Goal: Communication & Community: Answer question/provide support

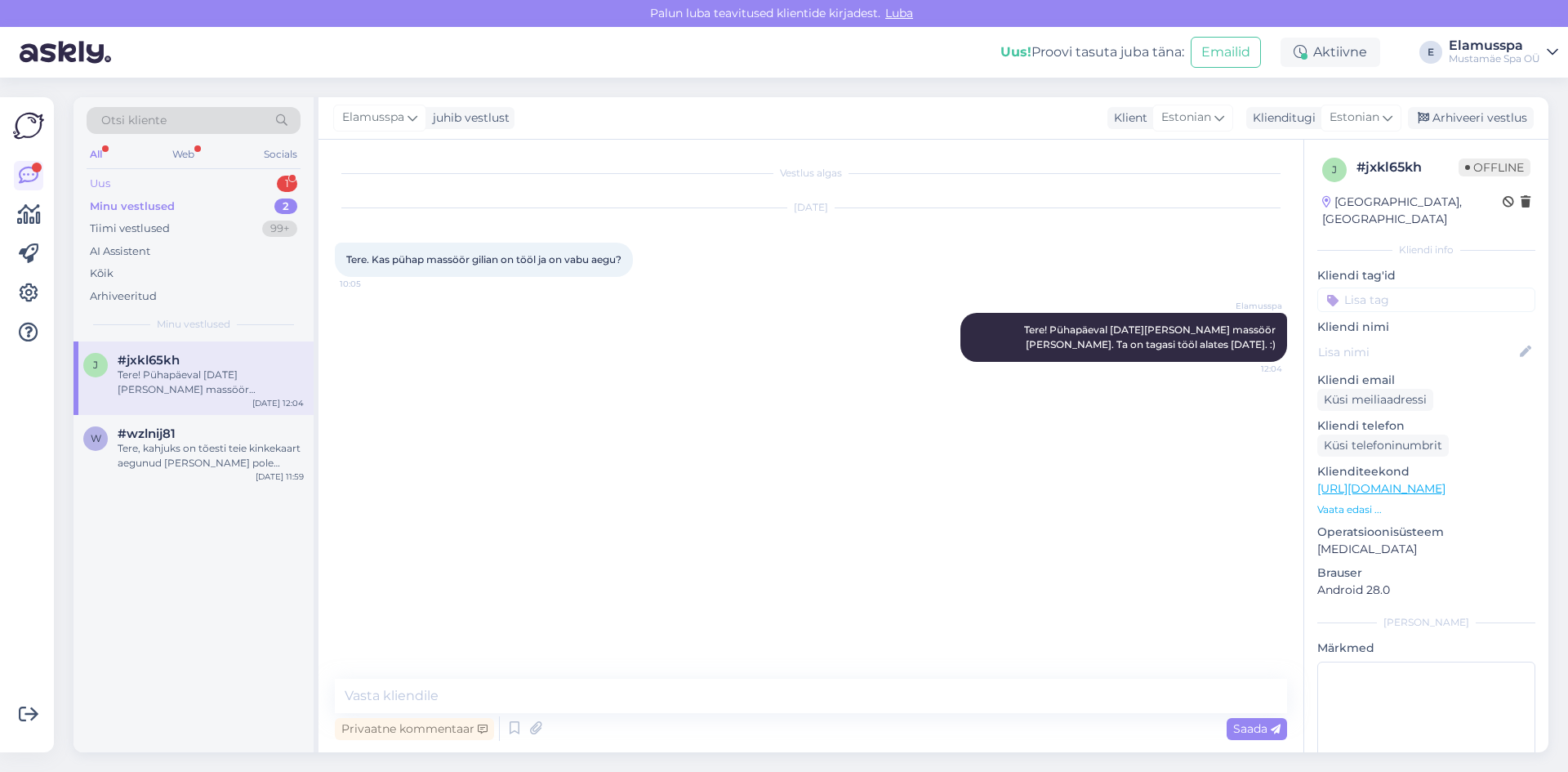
click at [260, 191] on div "Uus 1" at bounding box center [193, 184] width 214 height 23
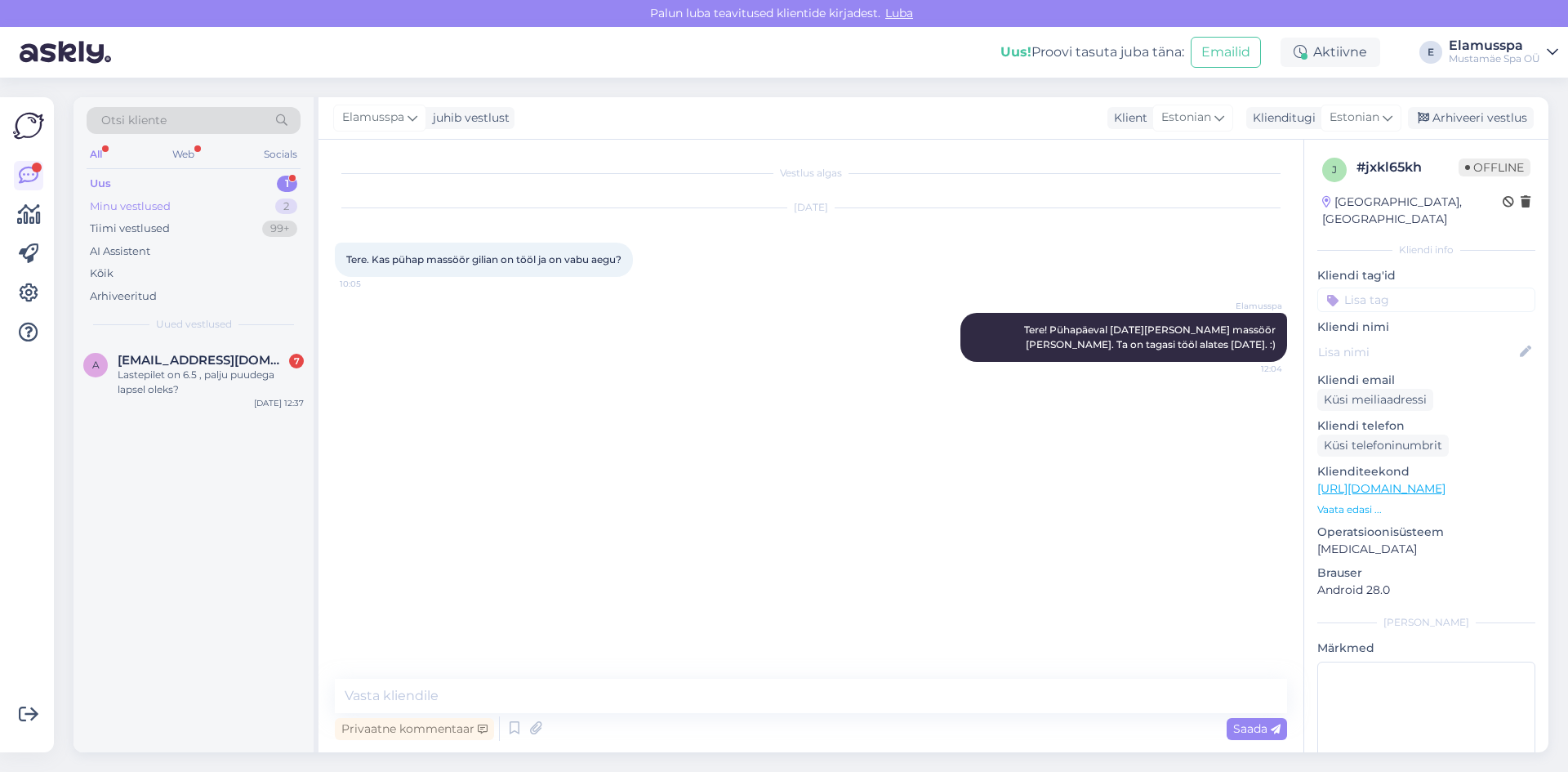
click at [252, 214] on div "Minu vestlused 2" at bounding box center [193, 207] width 214 height 23
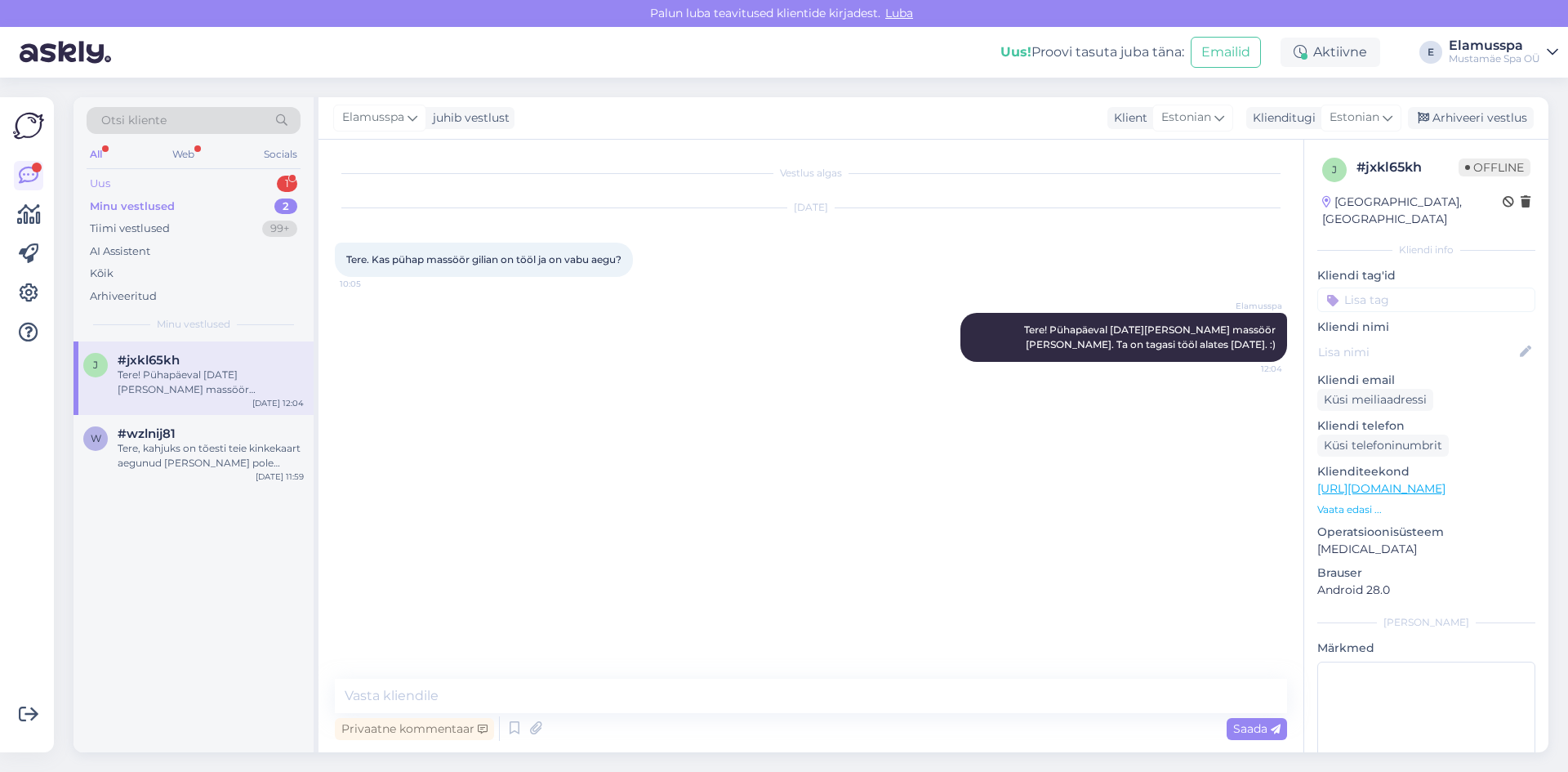
click at [249, 184] on div "Uus 1" at bounding box center [193, 184] width 214 height 23
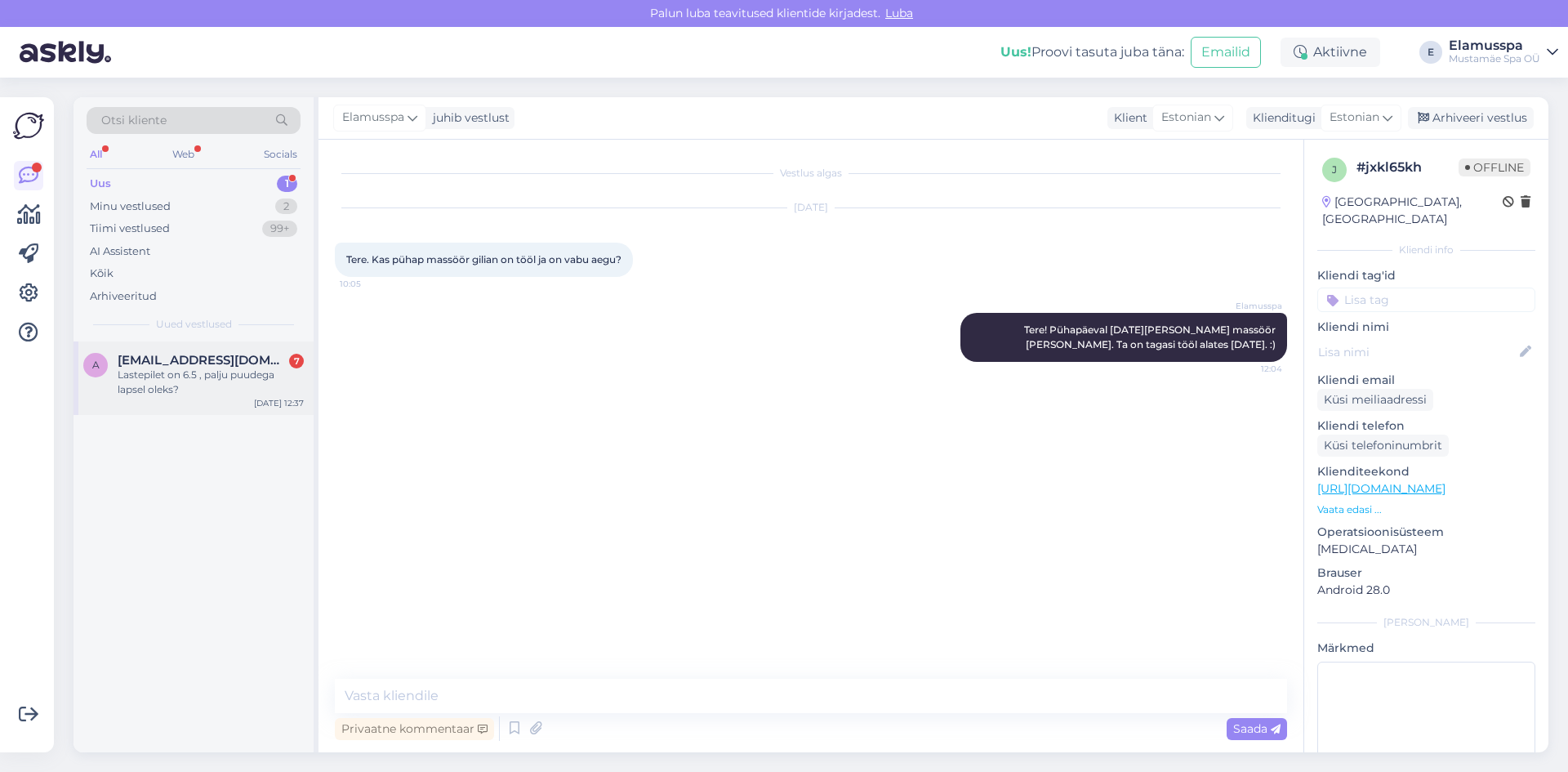
click at [206, 398] on div "a [EMAIL_ADDRESS][DOMAIN_NAME] 7 Lastepilet on 6.5 , palju puudega lapsel oleks…" at bounding box center [193, 379] width 240 height 73
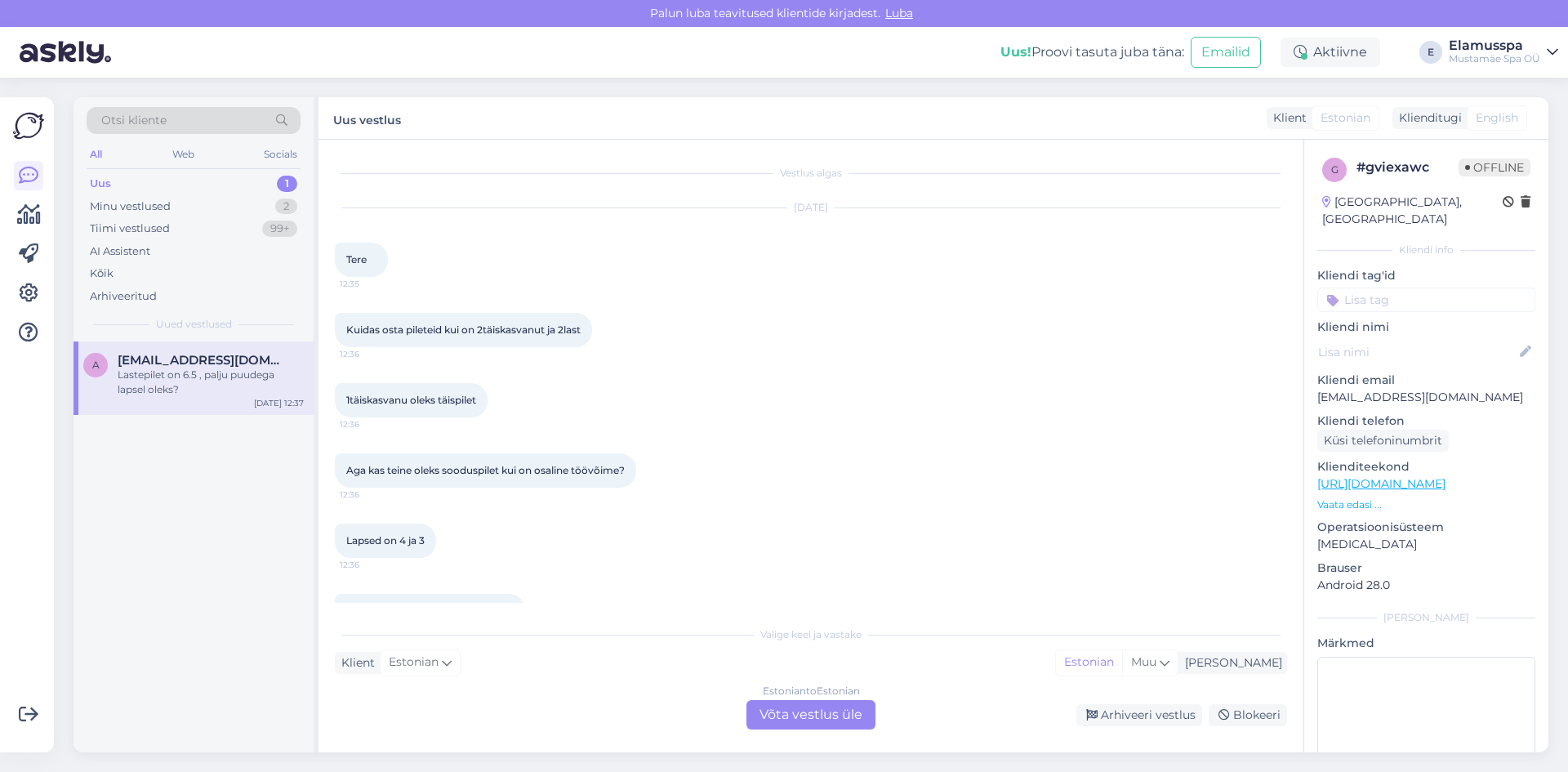
scroll to position [114, 0]
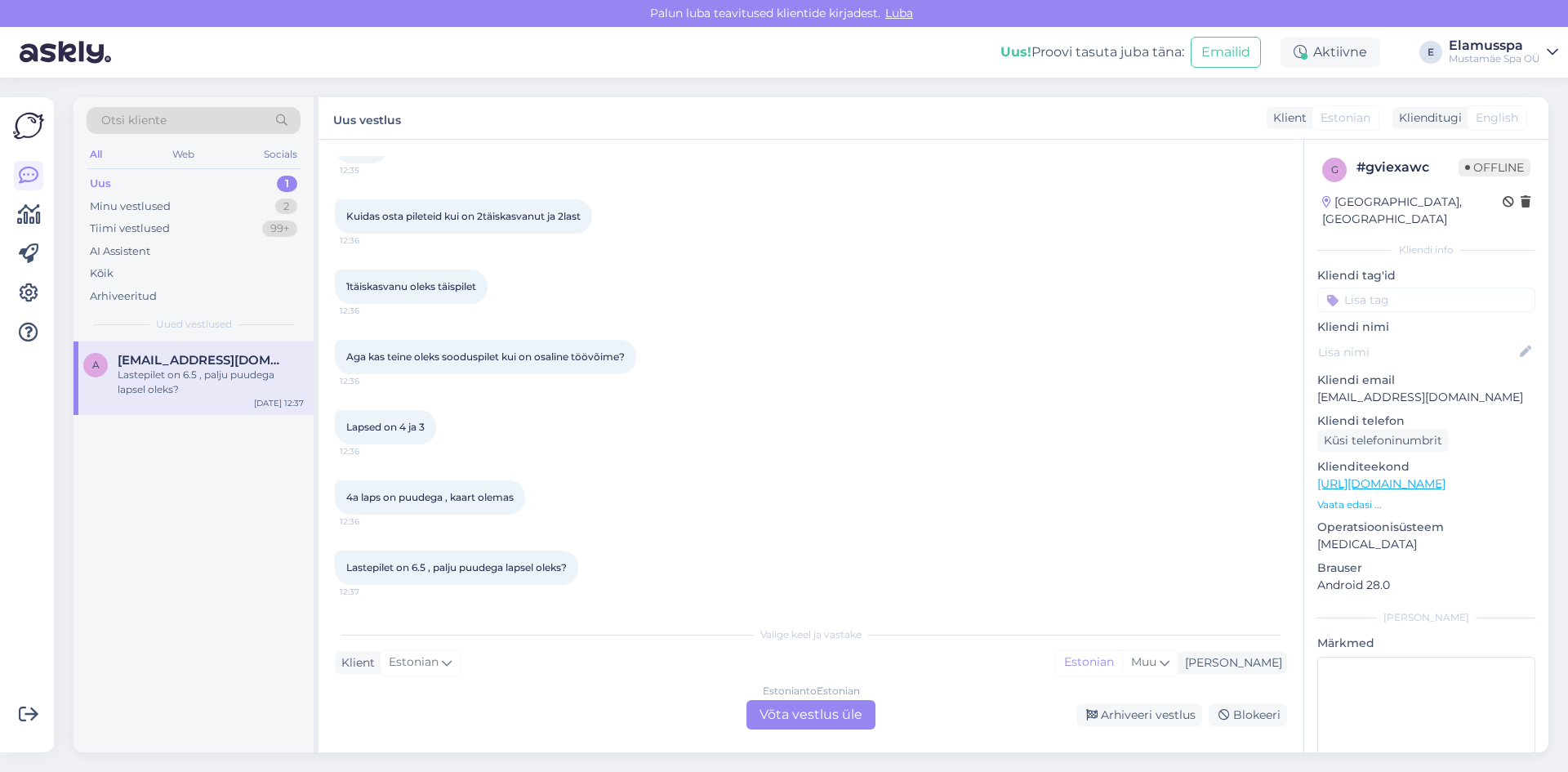
click at [796, 709] on div "Estonian to Estonian Võta vestlus üle" at bounding box center [811, 715] width 129 height 29
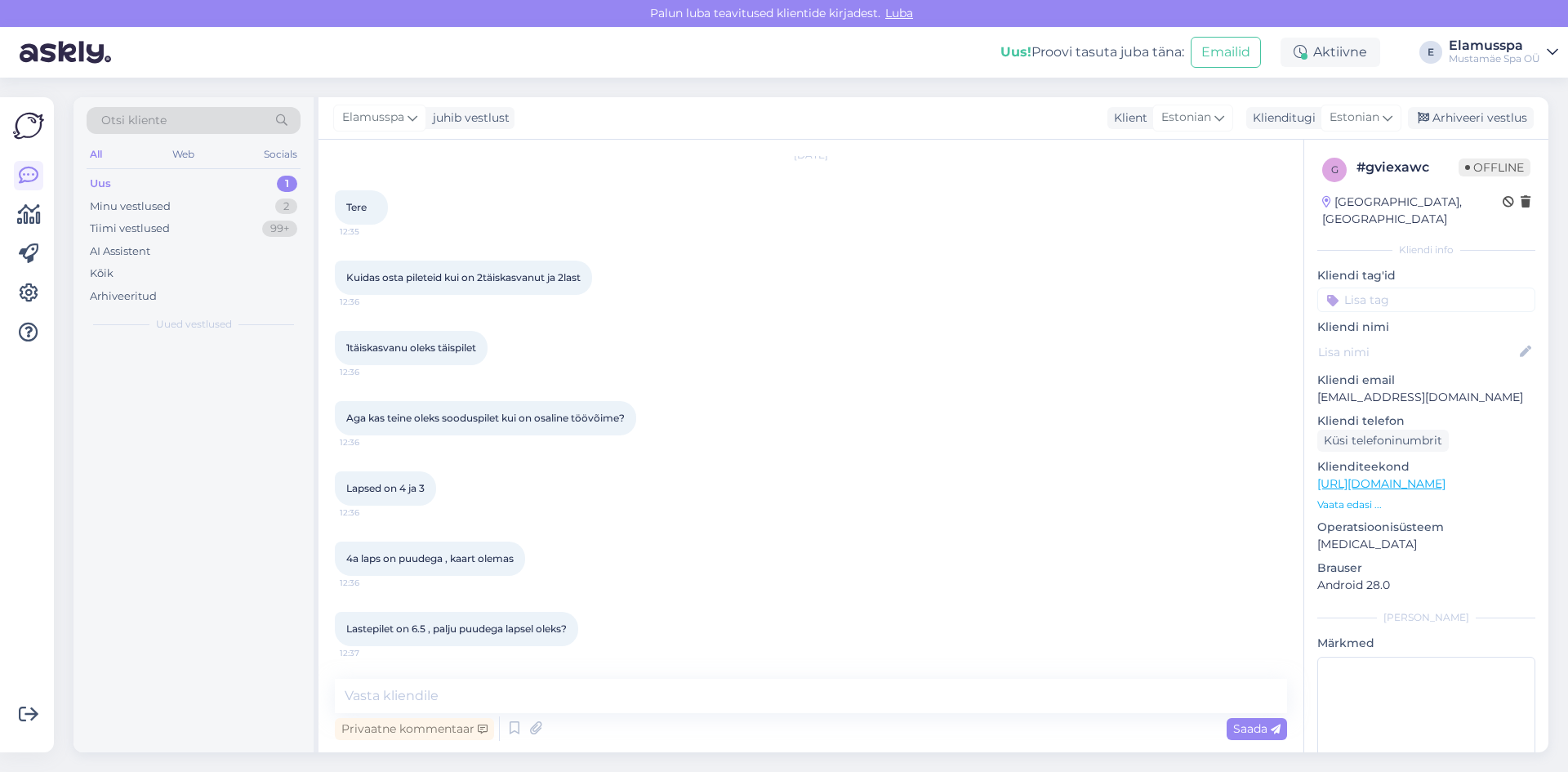
scroll to position [52, 0]
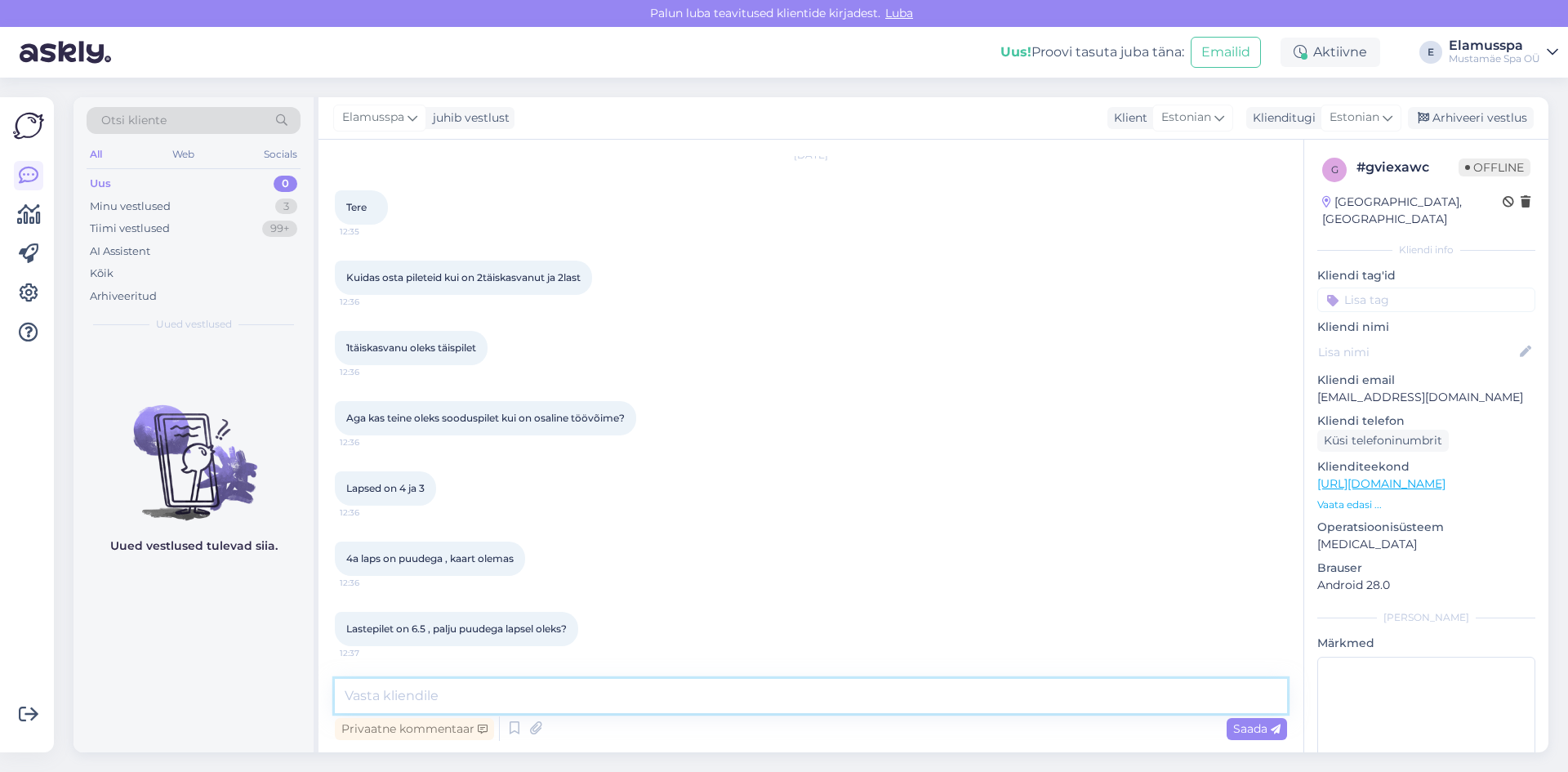
click at [737, 692] on textarea at bounding box center [811, 695] width 953 height 34
drag, startPoint x: 665, startPoint y: 701, endPoint x: 377, endPoint y: 691, distance: 288.2
click at [377, 691] on textarea "Tere! Sellisel juhul jääb lapse pilet siiski 6,50€" at bounding box center [811, 695] width 953 height 34
click at [686, 587] on div "4a laps on puudega , kaart olemas 12:36" at bounding box center [811, 559] width 953 height 70
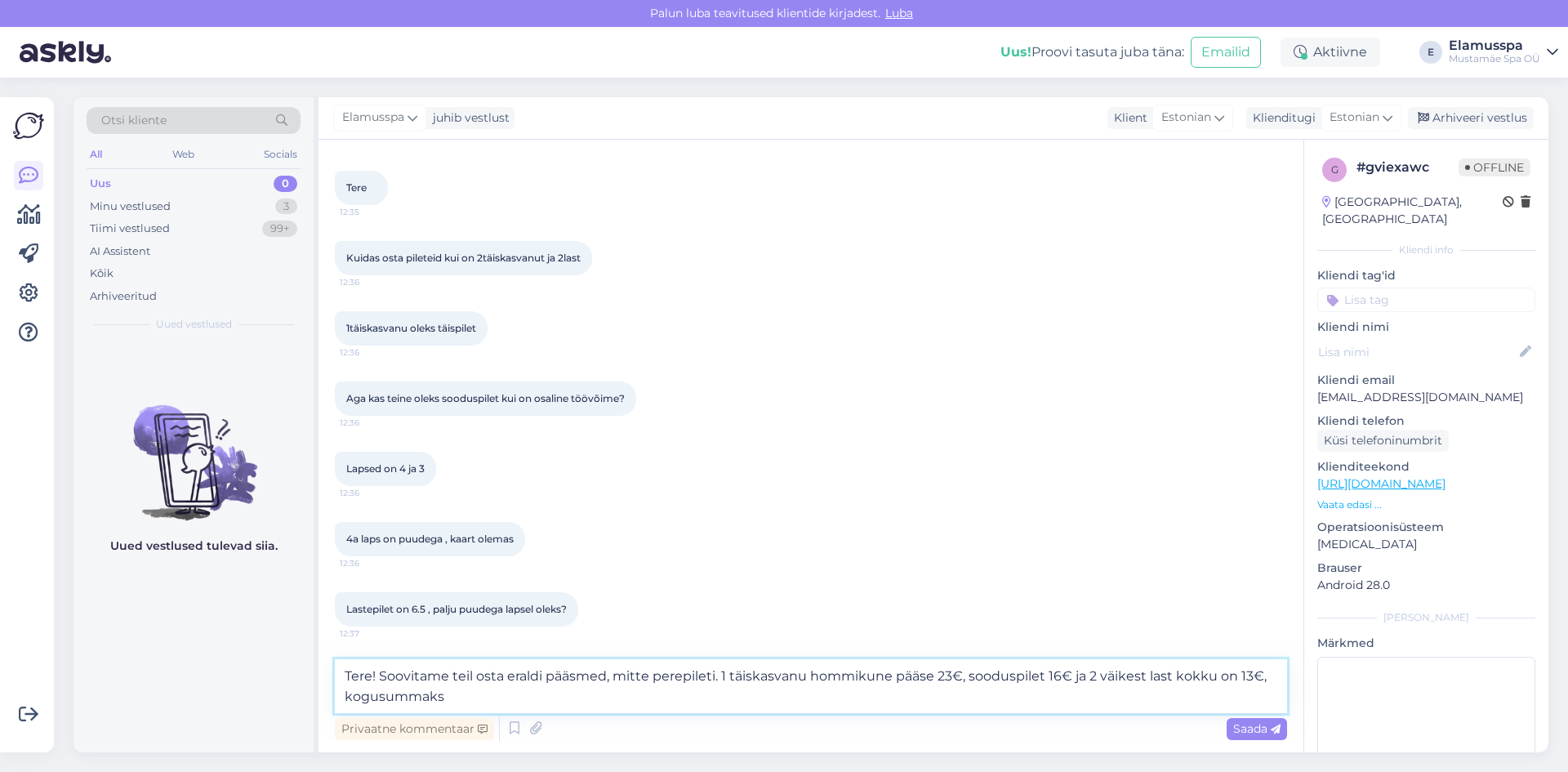
click at [775, 700] on textarea "Tere! Soovitame teil osta eraldi pääsmed, mitte perepileti. 1 täiskasvanu hommi…" at bounding box center [811, 686] width 953 height 54
drag, startPoint x: 1122, startPoint y: 703, endPoint x: 719, endPoint y: 671, distance: 404.3
click at [719, 671] on textarea "Tere! Soovitame teil osta eraldi pääsmed, mitte perepileti. 1 täiskasvanu hommi…" at bounding box center [811, 686] width 953 height 54
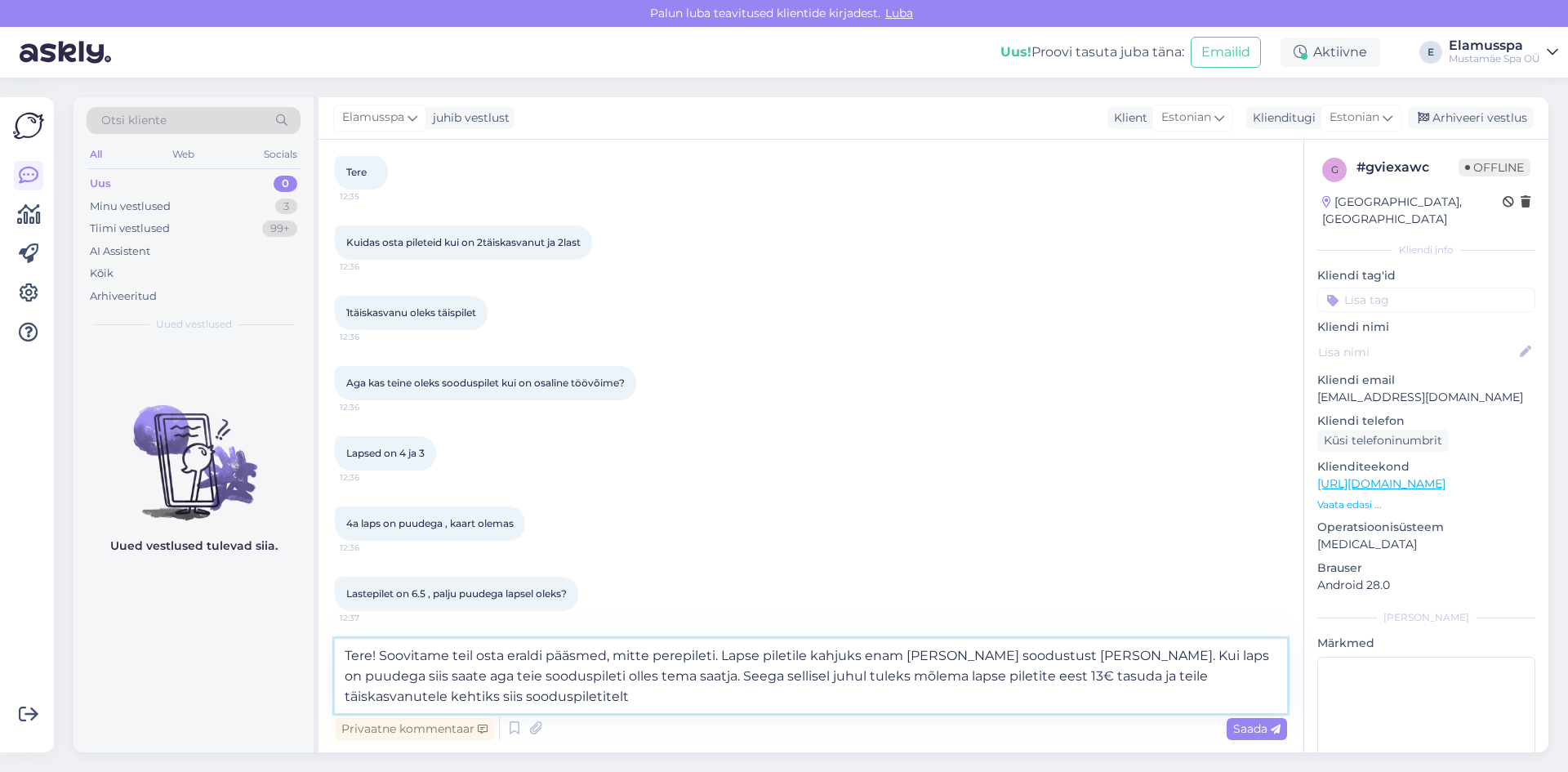
scroll to position [92, 0]
click at [342, 700] on textarea "Tere! Soovitame teil osta eraldi pääsmed, mitte perepileti. Lapse piletile kahj…" at bounding box center [811, 676] width 953 height 74
drag, startPoint x: 1212, startPoint y: 676, endPoint x: 1186, endPoint y: 681, distance: 26.5
click at [1186, 681] on textarea "Tere! Soovitame teil osta eraldi pääsmed, mitte perepileti. Lapse piletile kahj…" at bounding box center [811, 676] width 953 height 74
click at [966, 702] on textarea "Tere! Soovitame teil osta eraldi pääsmed, mitte perepileti. Lapse piletile kahj…" at bounding box center [811, 676] width 953 height 74
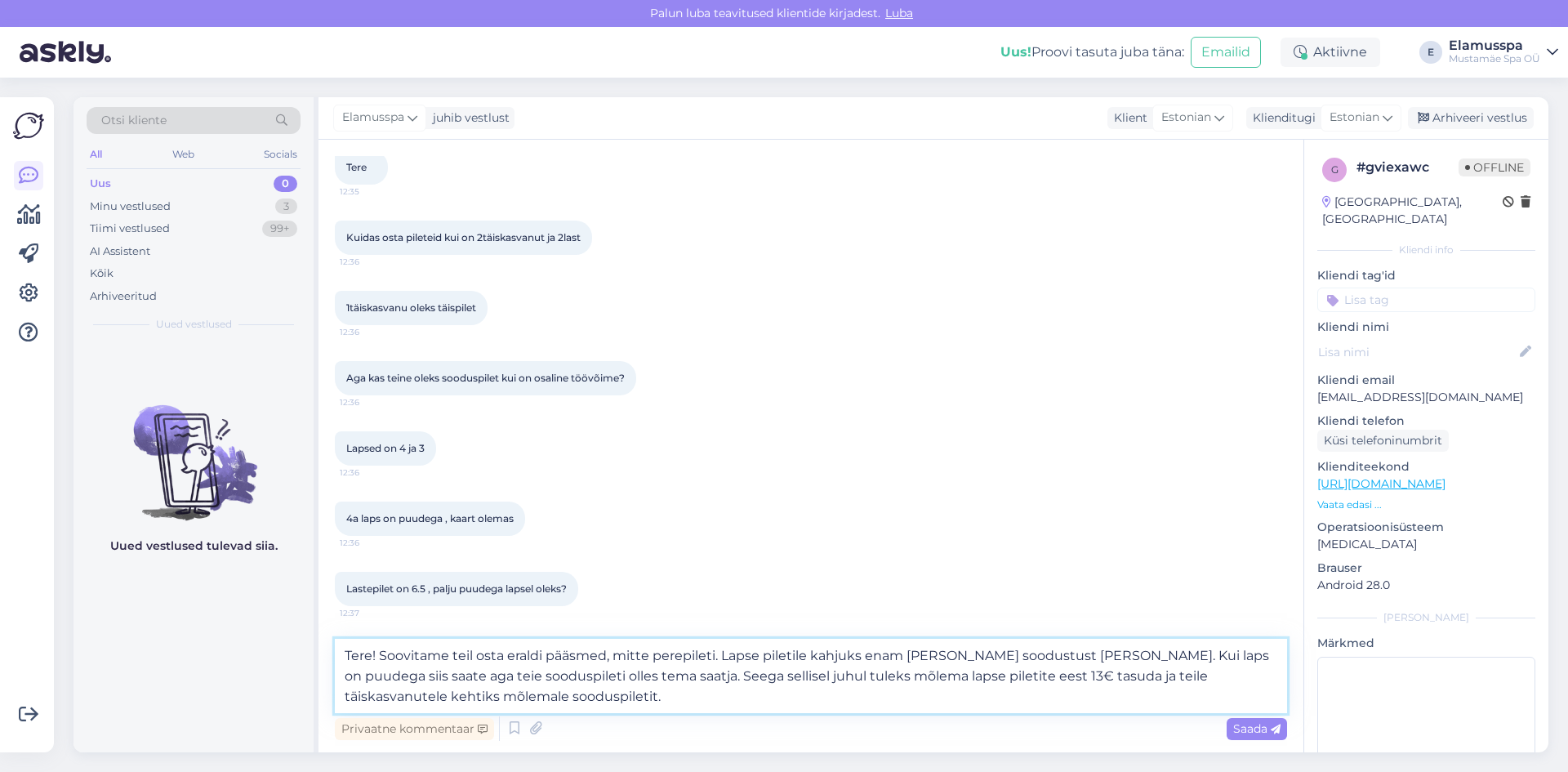
click at [927, 675] on textarea "Tere! Soovitame teil osta eraldi pääsmed, mitte perepileti. Lapse piletile kahj…" at bounding box center [811, 676] width 953 height 74
click at [963, 697] on textarea "Tere! Soovitame teil osta eraldi pääsmed, mitte perepileti. Lapse piletile kahj…" at bounding box center [811, 676] width 953 height 74
type textarea "Tere! Soovitame teil osta eraldi pääsmed, mitte perepileti. Lapse piletile kahj…"
click at [1234, 735] on span "Saada" at bounding box center [1256, 730] width 47 height 15
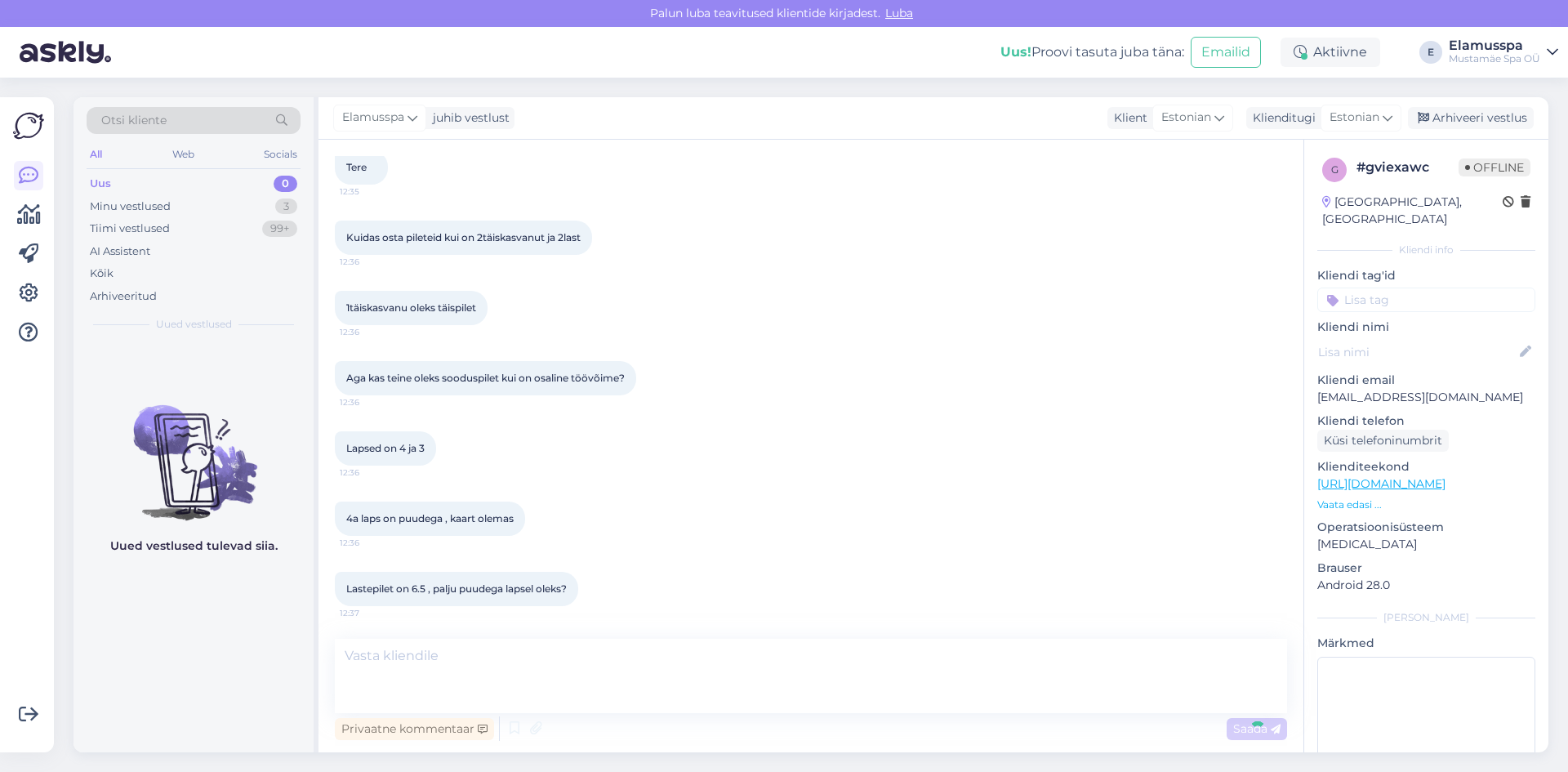
scroll to position [196, 0]
